Goal: Transaction & Acquisition: Purchase product/service

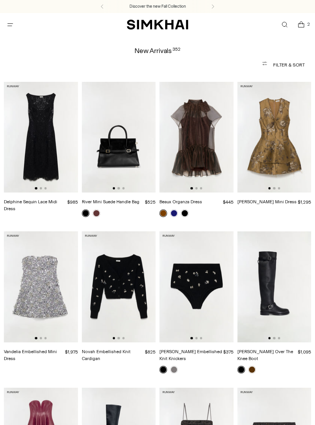
scroll to position [12, 0]
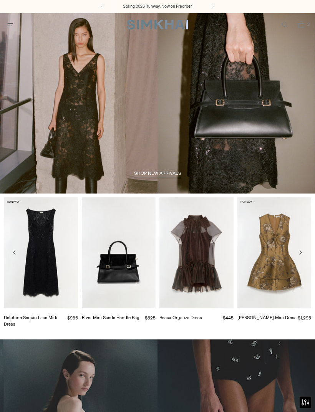
click at [9, 24] on icon "Open menu modal" at bounding box center [10, 25] width 8 height 6
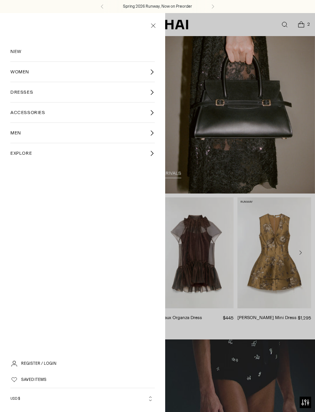
click at [13, 48] on span "NEW" at bounding box center [15, 51] width 11 height 7
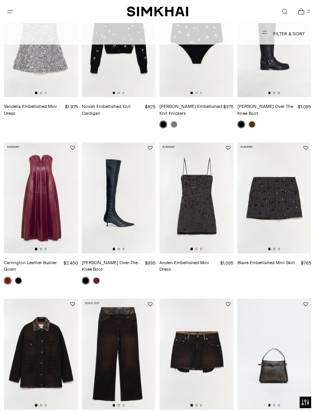
scroll to position [266, 0]
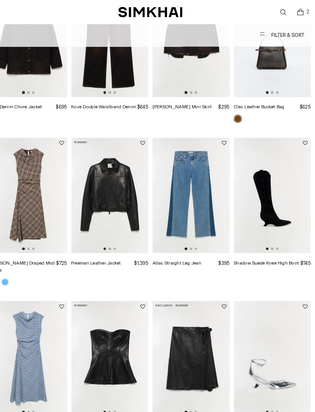
scroll to position [561, 0]
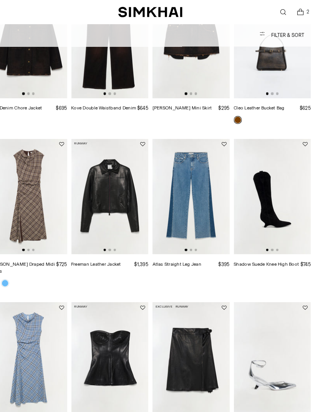
click at [251, 226] on img at bounding box center [275, 188] width 74 height 111
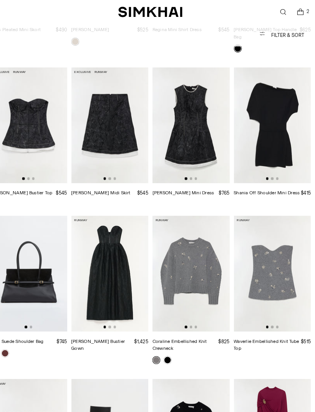
scroll to position [3249, 0]
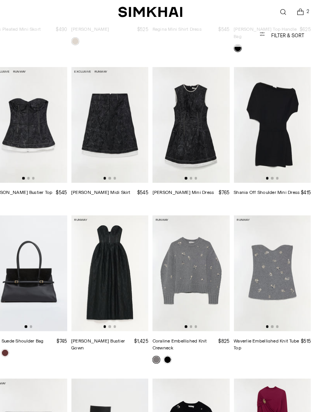
click at [266, 112] on img at bounding box center [275, 119] width 74 height 111
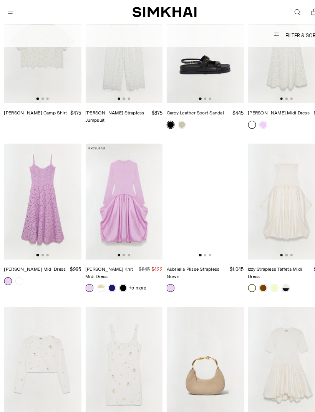
scroll to position [10828, 0]
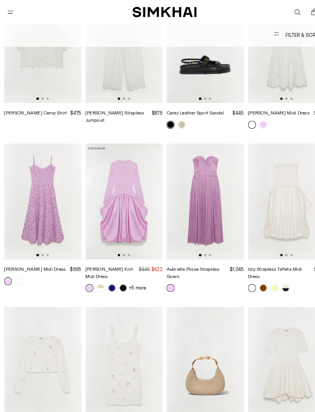
click at [292, 15] on span "Open search modal" at bounding box center [285, 12] width 16 height 16
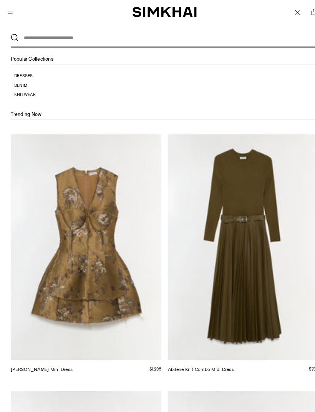
scroll to position [0, 0]
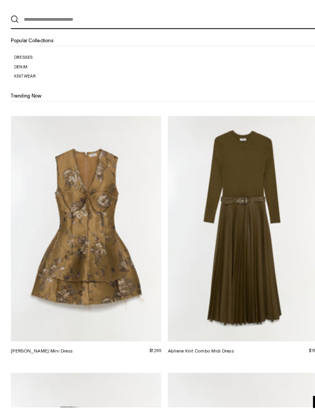
click at [256, 28] on input "text" at bounding box center [156, 36] width 276 height 17
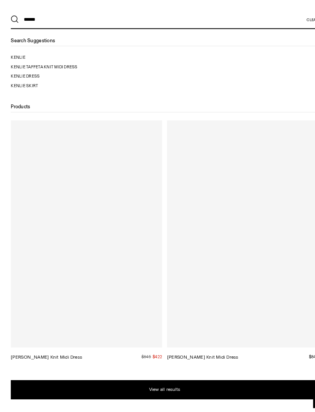
type input "******"
click at [14, 32] on button "Search" at bounding box center [14, 36] width 8 height 8
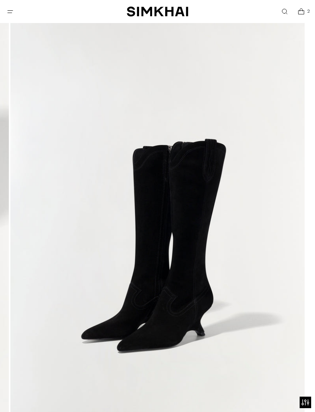
scroll to position [70, 0]
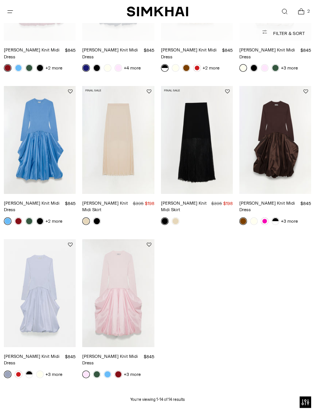
scroll to position [357, 0]
click at [114, 354] on link "[PERSON_NAME] Knit Midi Dress" at bounding box center [110, 360] width 56 height 12
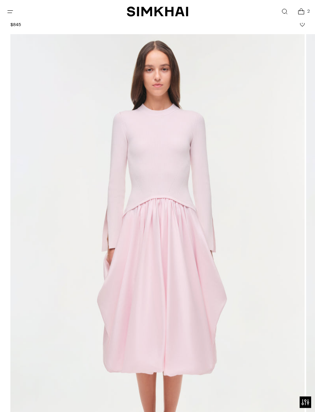
scroll to position [50, 0]
